Goal: Information Seeking & Learning: Learn about a topic

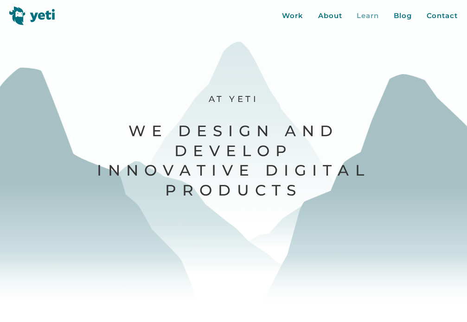
click at [372, 14] on div "Learn" at bounding box center [367, 16] width 22 height 11
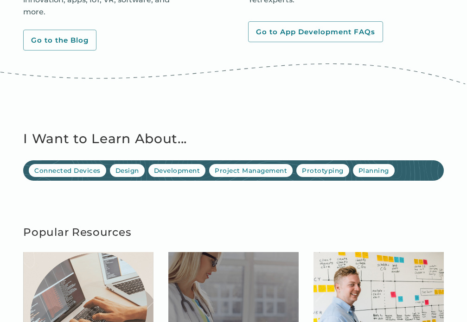
scroll to position [516, 0]
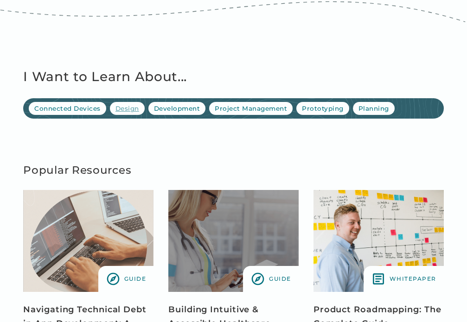
click at [123, 111] on div "Design" at bounding box center [127, 108] width 24 height 9
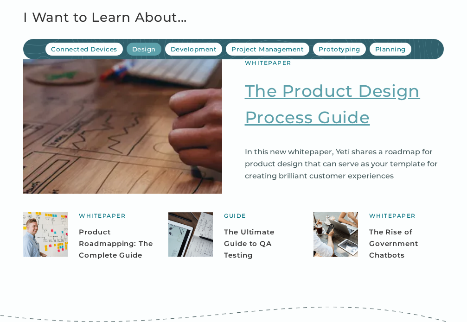
scroll to position [106, 0]
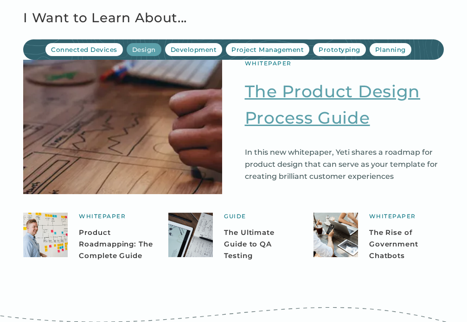
click at [280, 121] on link "The Product Design Process Guide" at bounding box center [344, 104] width 199 height 53
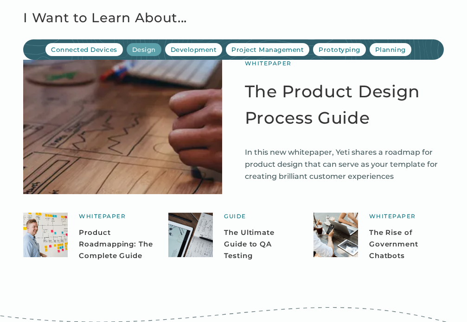
scroll to position [157, 0]
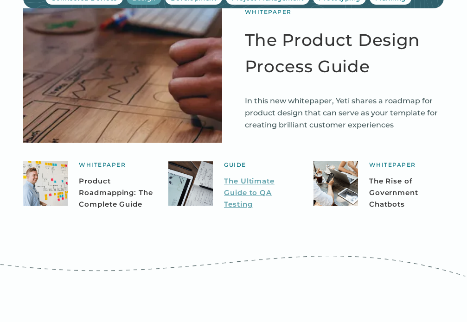
click at [227, 201] on link "The Ultimate Guide to QA Testing" at bounding box center [261, 193] width 75 height 34
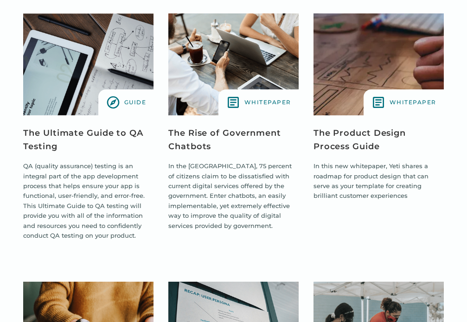
scroll to position [1390, 0]
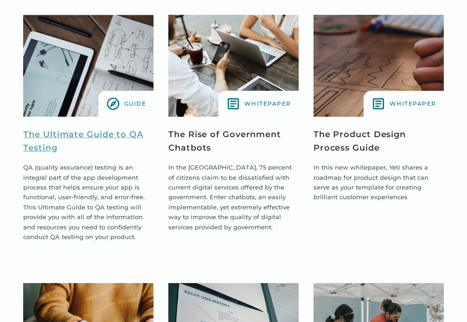
click at [106, 137] on link "The Ultimate Guide to QA Testing" at bounding box center [88, 141] width 130 height 27
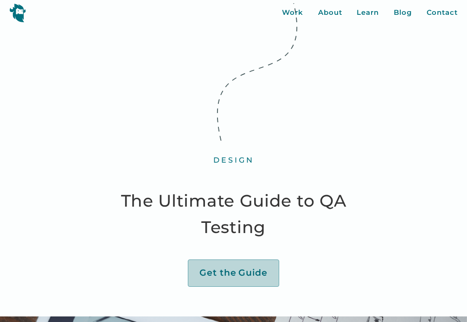
click at [227, 259] on link "Get the Guide" at bounding box center [233, 272] width 91 height 27
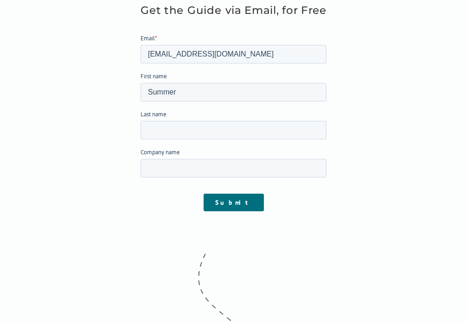
scroll to position [1041, 0]
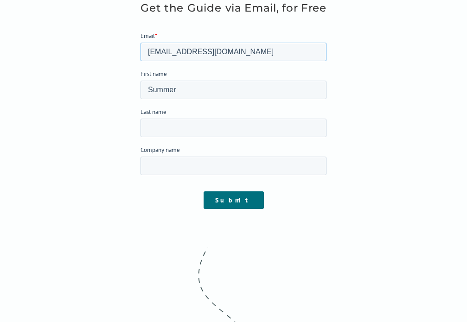
click at [195, 49] on input "[EMAIL_ADDRESS][DOMAIN_NAME]" at bounding box center [233, 52] width 186 height 19
type input "summer+8979068@yeti.co"
click at [239, 202] on input "Submit" at bounding box center [233, 200] width 60 height 18
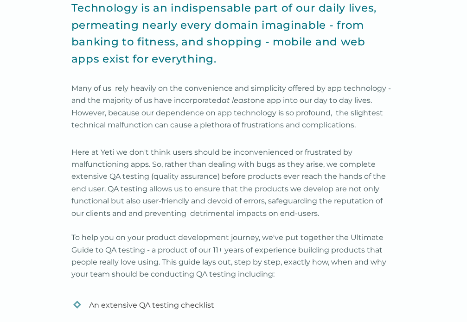
scroll to position [0, 0]
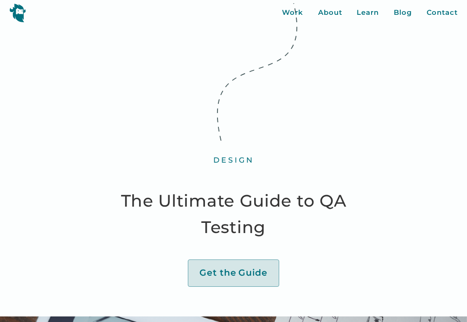
click at [289, 10] on icon at bounding box center [257, 70] width 90 height 159
click at [360, 16] on div "Learn" at bounding box center [367, 12] width 22 height 11
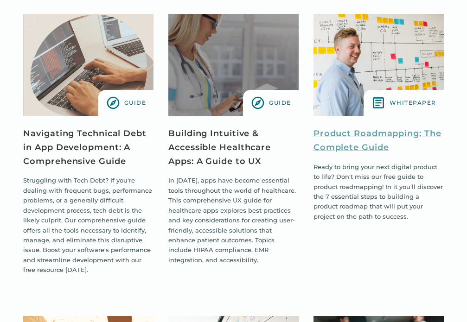
scroll to position [693, 0]
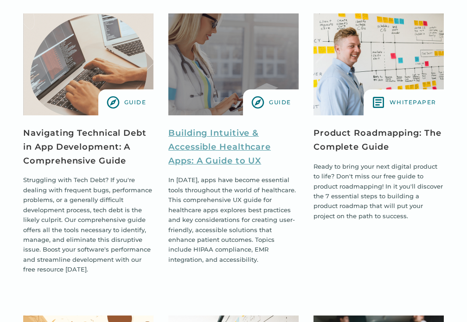
click at [235, 142] on link "Building Intuitive & Accessible Healthcare Apps: A Guide to UX" at bounding box center [233, 146] width 130 height 41
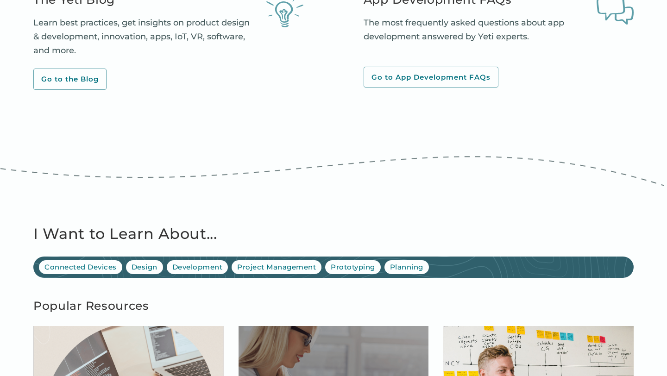
scroll to position [493, 0]
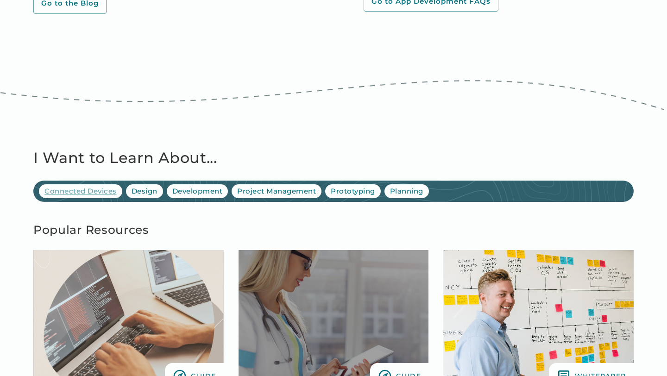
click at [84, 193] on div "Connected Devices" at bounding box center [80, 191] width 72 height 11
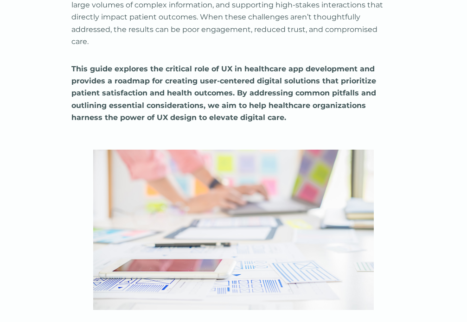
scroll to position [711, 0]
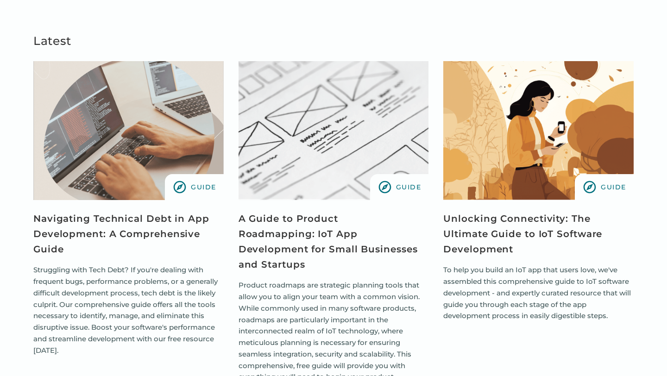
scroll to position [681, 0]
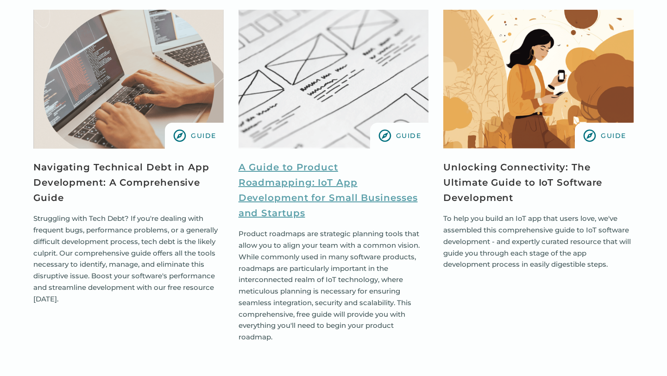
click at [343, 190] on link "A Guide to Product Roadmapping: IoT App Development for Small Businesses and St…" at bounding box center [334, 190] width 190 height 61
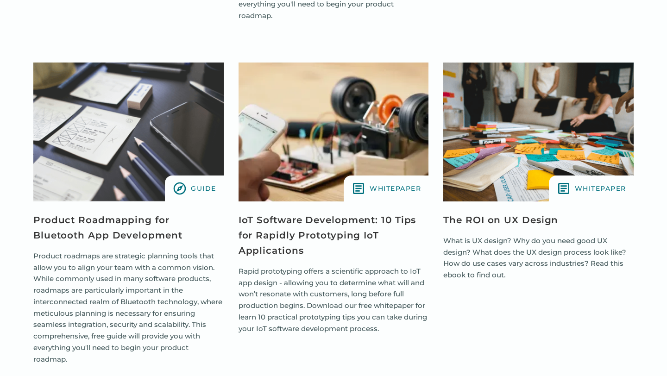
scroll to position [1003, 0]
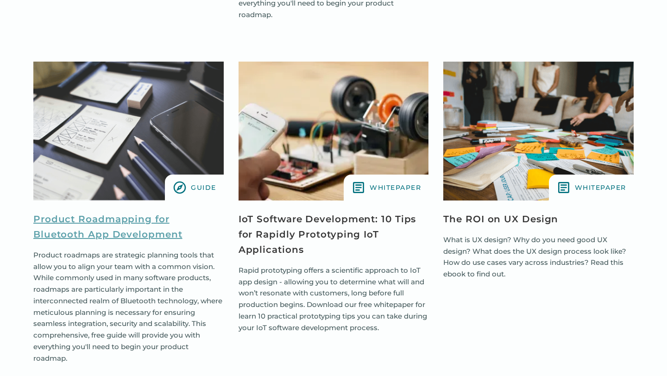
click at [108, 212] on link "Product Roadmapping for Bluetooth App Development" at bounding box center [128, 227] width 190 height 31
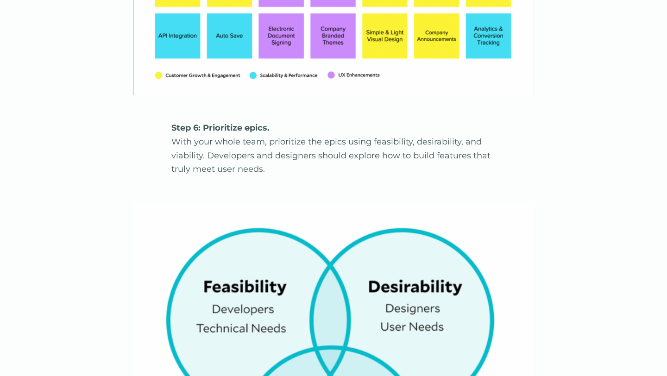
scroll to position [5822, 0]
